Goal: Information Seeking & Learning: Understand process/instructions

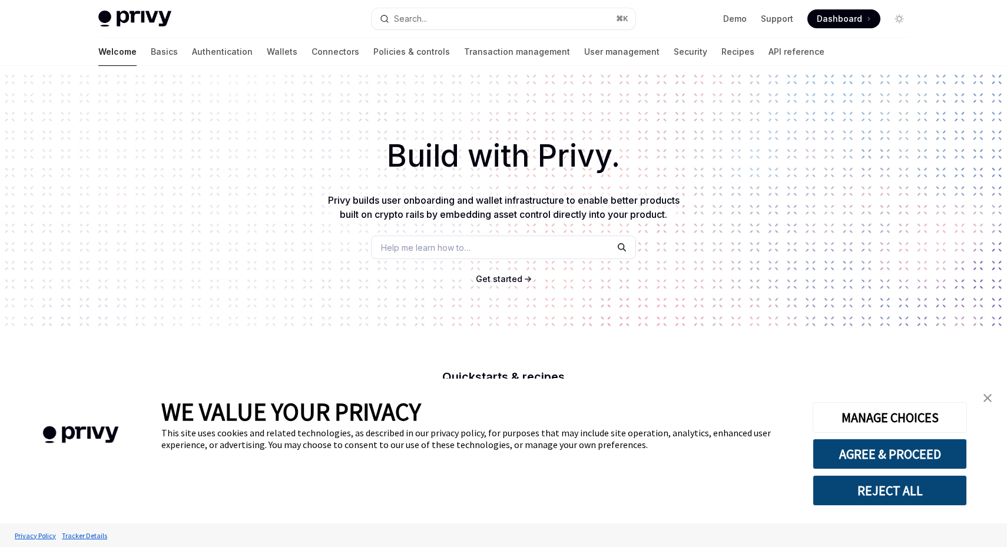
click at [460, 245] on span "Help me learn how to…" at bounding box center [426, 248] width 90 height 12
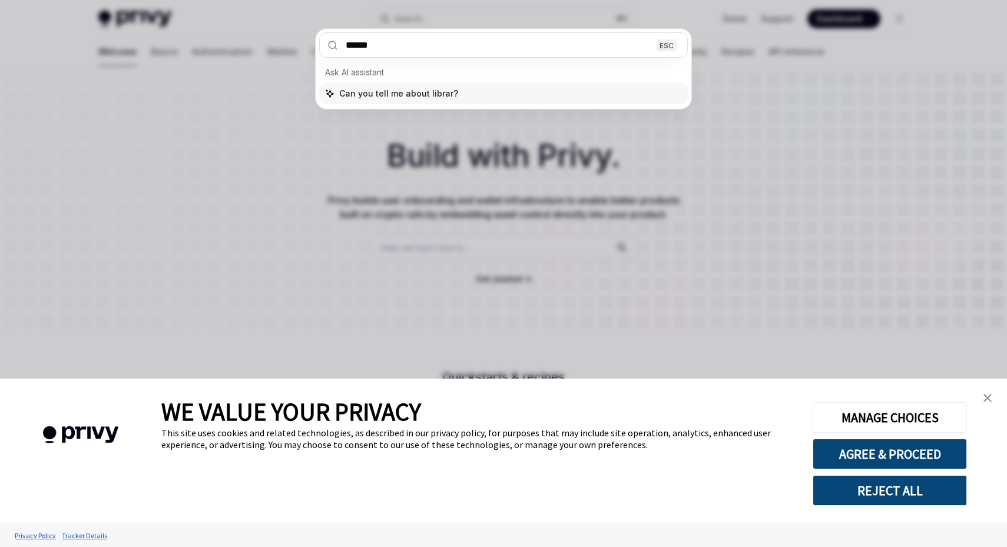
type input "*******"
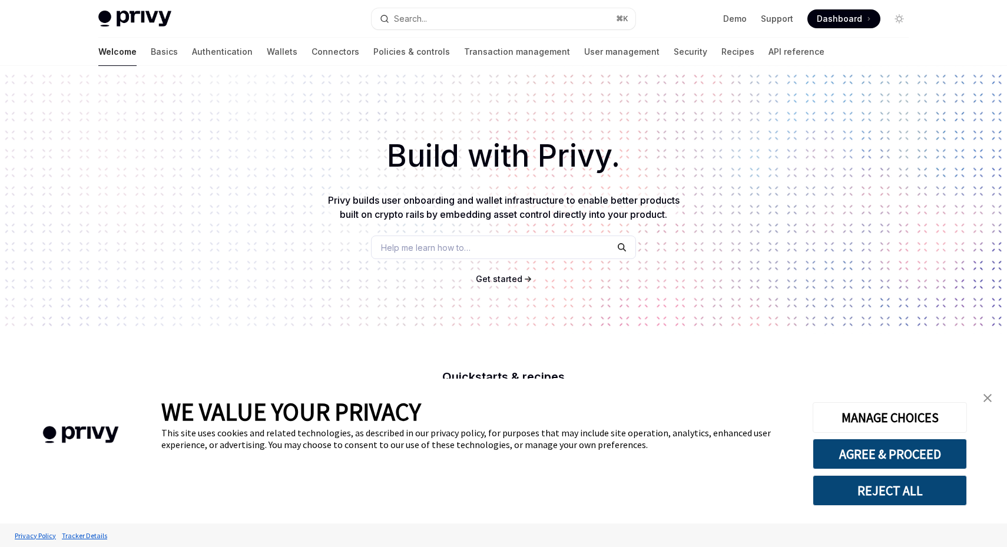
scroll to position [8, 0]
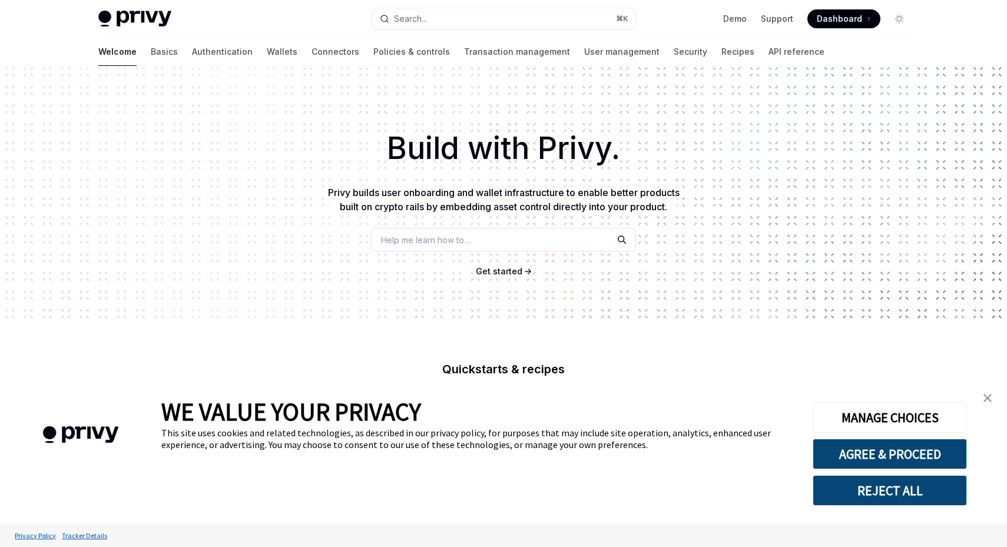
type textarea "*"
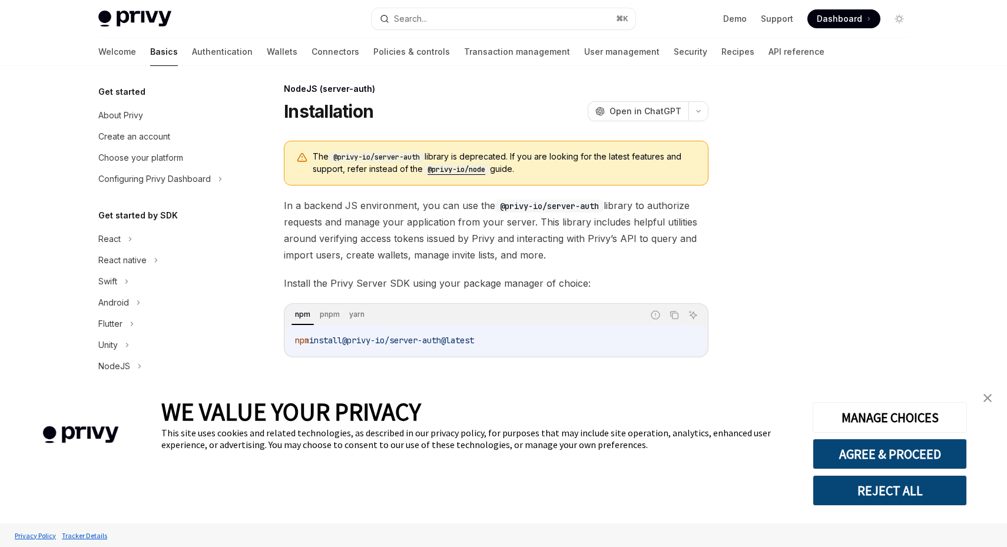
click at [395, 213] on span "In a backend JS environment, you can use the @privy-io/server-auth library to a…" at bounding box center [496, 230] width 425 height 66
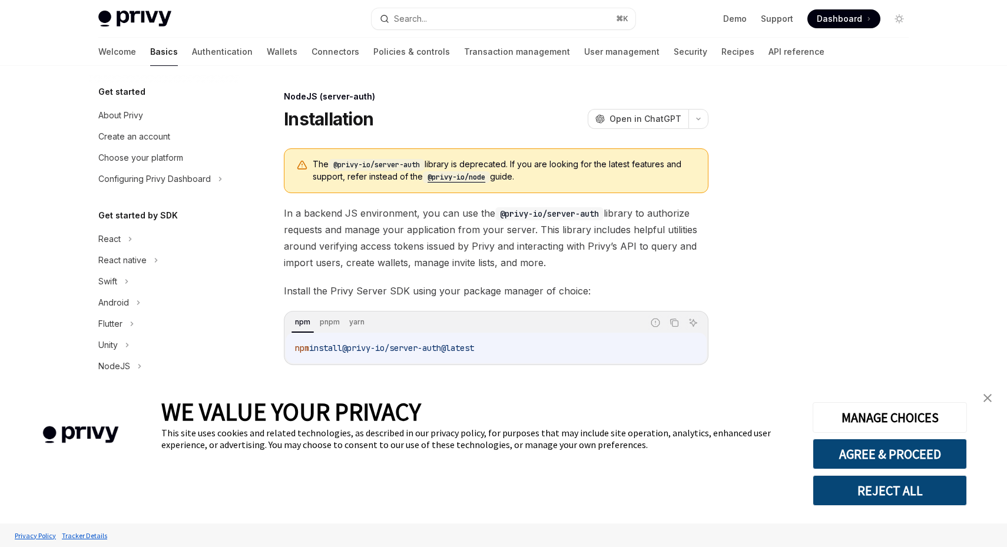
click at [402, 239] on span "In a backend JS environment, you can use the @privy-io/server-auth library to a…" at bounding box center [496, 238] width 425 height 66
click at [376, 228] on span "In a backend JS environment, you can use the @privy-io/server-auth library to a…" at bounding box center [496, 238] width 425 height 66
click at [333, 208] on span "In a backend JS environment, you can use the @privy-io/server-auth library to a…" at bounding box center [496, 238] width 425 height 66
click at [369, 212] on span "In a backend JS environment, you can use the @privy-io/server-auth library to a…" at bounding box center [496, 238] width 425 height 66
click at [394, 214] on span "In a backend JS environment, you can use the @privy-io/server-auth library to a…" at bounding box center [496, 238] width 425 height 66
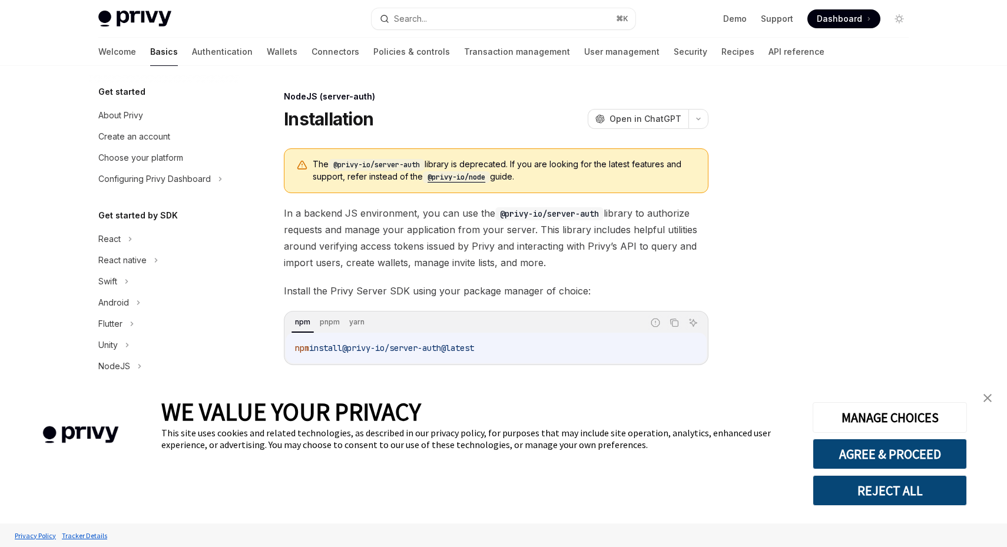
scroll to position [8, 0]
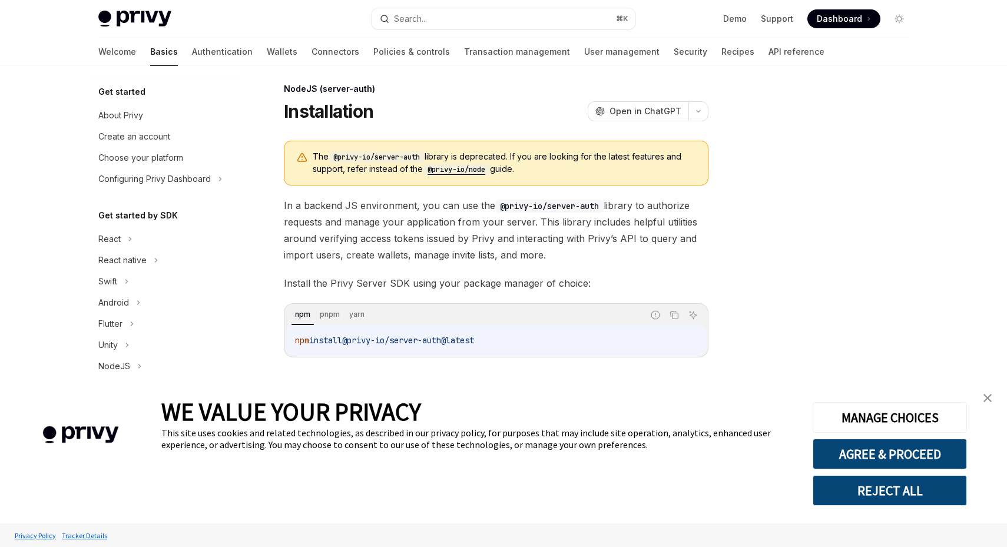
click at [498, 234] on span "In a backend JS environment, you can use the @privy-io/server-auth library to a…" at bounding box center [496, 230] width 425 height 66
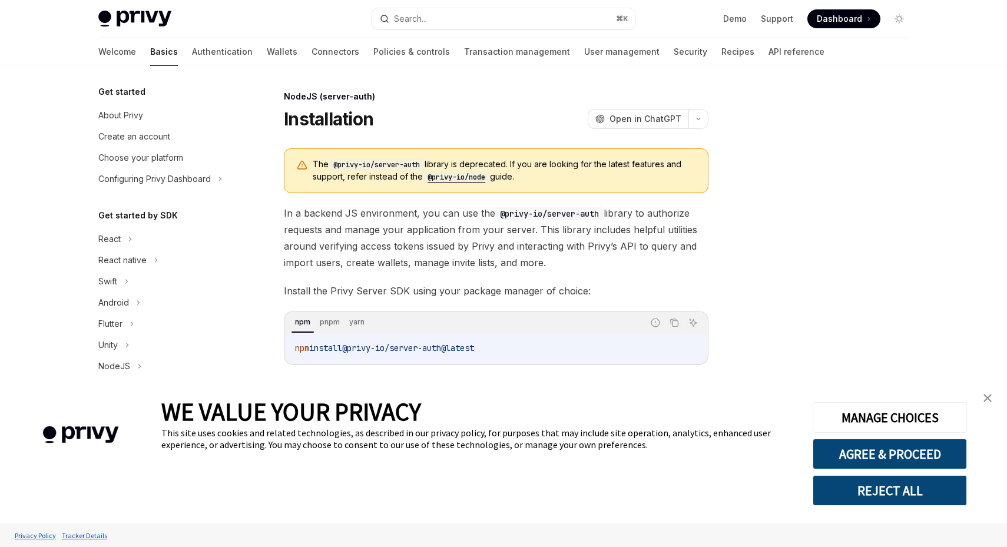
click at [930, 490] on button "REJECT ALL" at bounding box center [890, 490] width 154 height 31
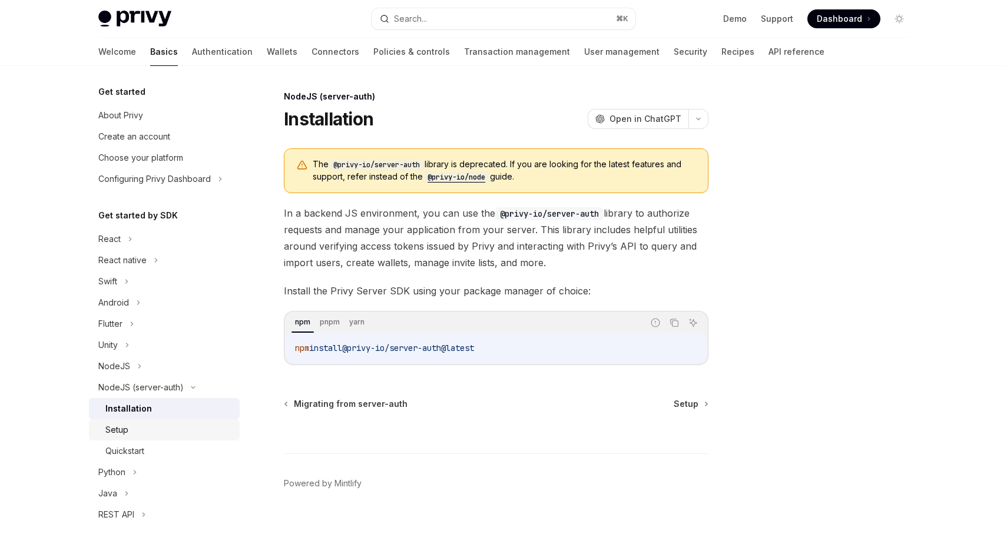
click at [167, 425] on div "Setup" at bounding box center [168, 430] width 127 height 14
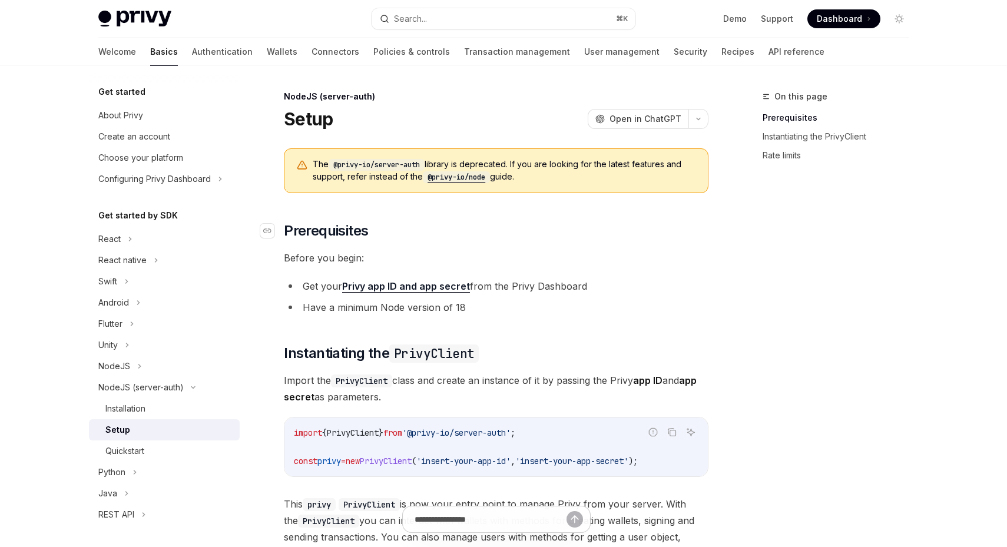
click at [515, 232] on h2 "​ Prerequisites" at bounding box center [496, 231] width 425 height 19
click at [586, 289] on li "Get your Privy app ID and app secret from the Privy Dashboard" at bounding box center [496, 286] width 425 height 16
click at [568, 282] on li "Get your Privy app ID and app secret from the Privy Dashboard" at bounding box center [496, 286] width 425 height 16
click at [327, 256] on span "Before you begin:" at bounding box center [496, 258] width 425 height 16
click at [352, 258] on span "Before you begin:" at bounding box center [496, 258] width 425 height 16
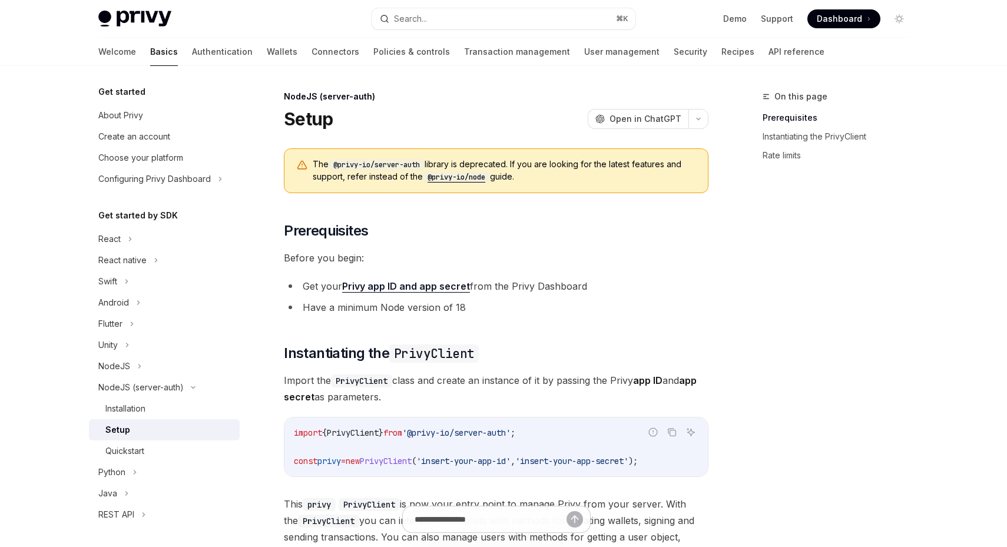
click at [378, 257] on span "Before you begin:" at bounding box center [496, 258] width 425 height 16
click at [666, 281] on li "Get your Privy app ID and app secret from the Privy Dashboard" at bounding box center [496, 286] width 425 height 16
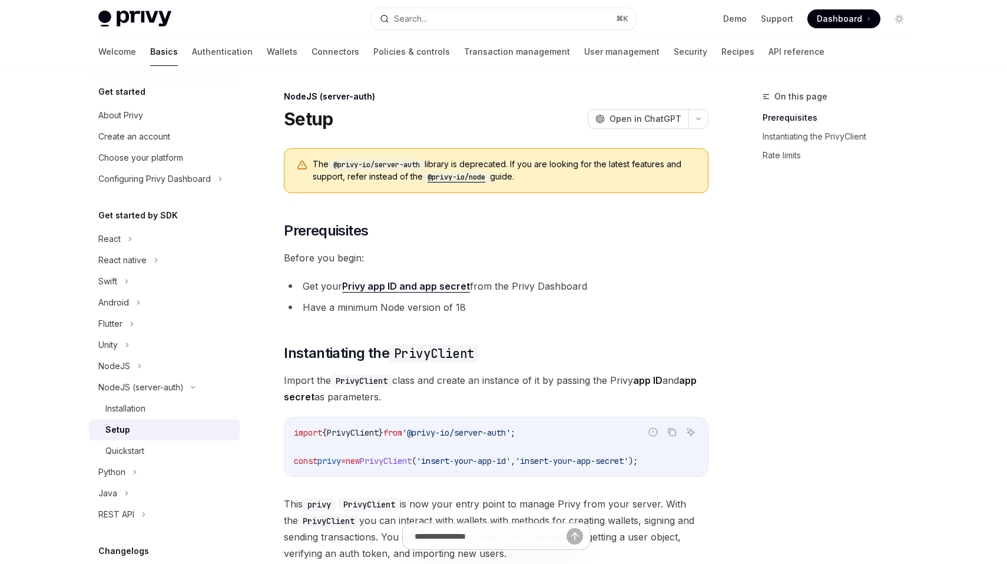
type textarea "*"
